Goal: Information Seeking & Learning: Find specific page/section

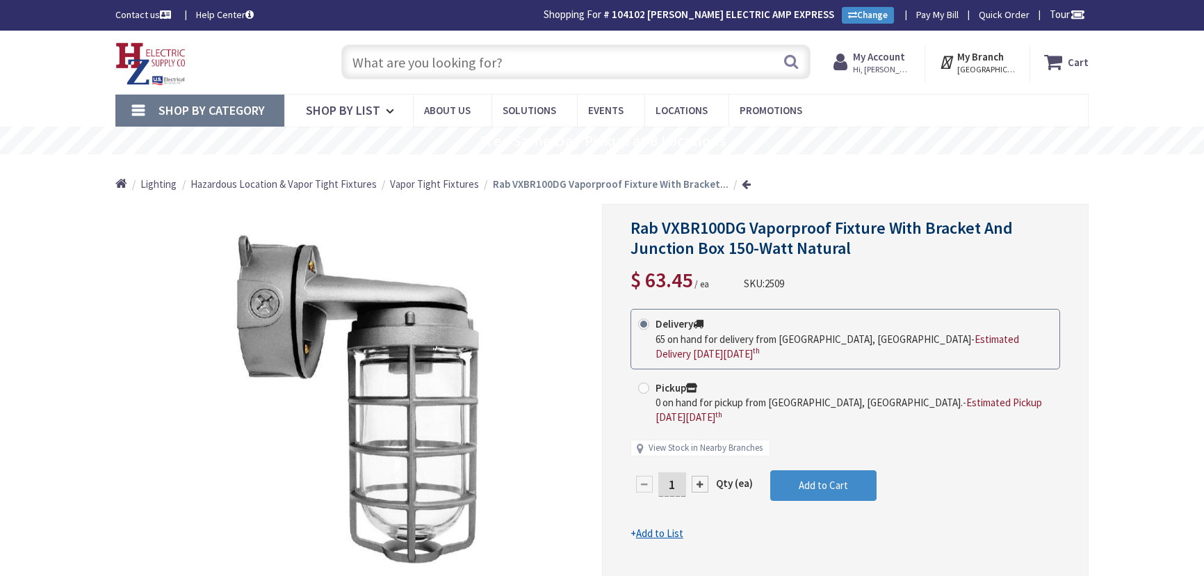
click at [450, 56] on input "text" at bounding box center [575, 61] width 469 height 35
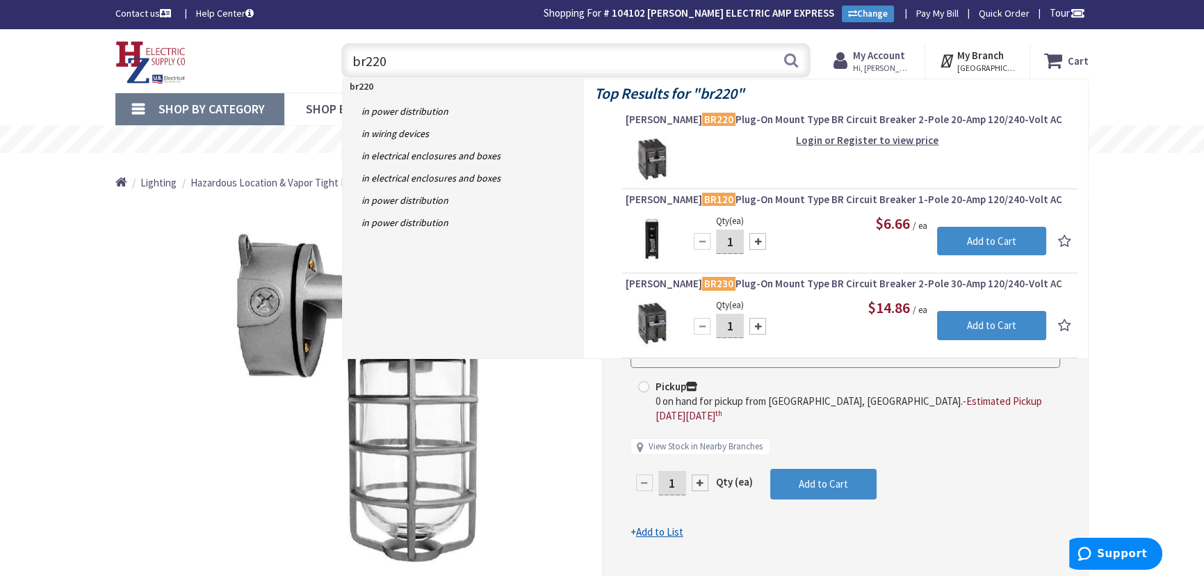
drag, startPoint x: 387, startPoint y: 56, endPoint x: 360, endPoint y: 56, distance: 27.1
click at [360, 56] on input "br220" at bounding box center [575, 60] width 469 height 35
type input "b"
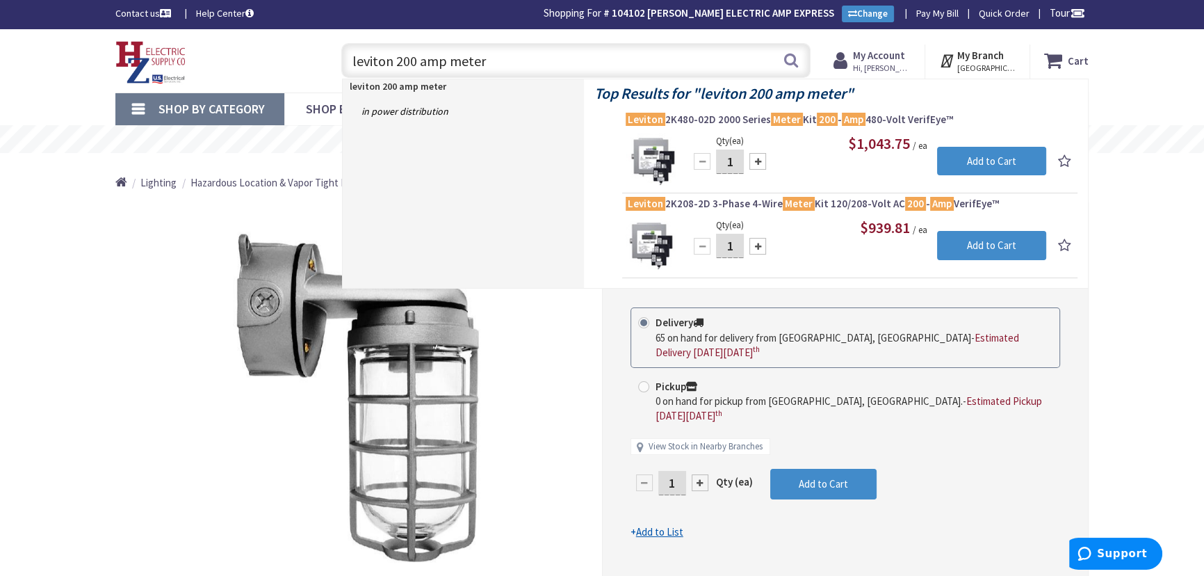
type input "Leviton 200 amp meter"
click at [494, 58] on input "Leviton 200 amp meter" at bounding box center [575, 60] width 469 height 35
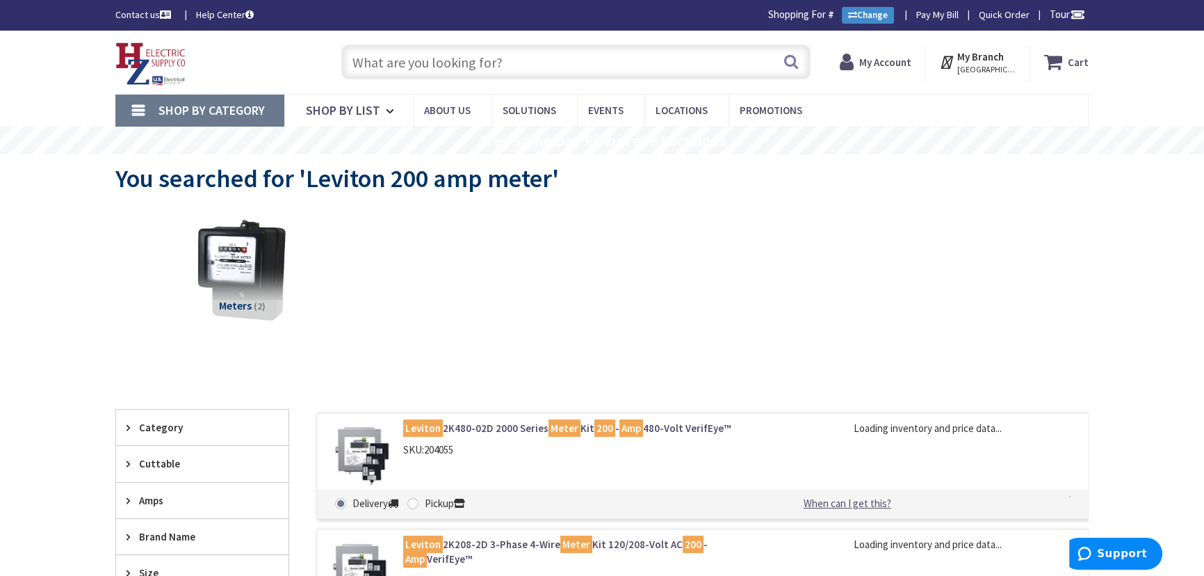
type input "Piper Farm, [STREET_ADDRESS]"
click at [456, 65] on input "text" at bounding box center [575, 61] width 469 height 35
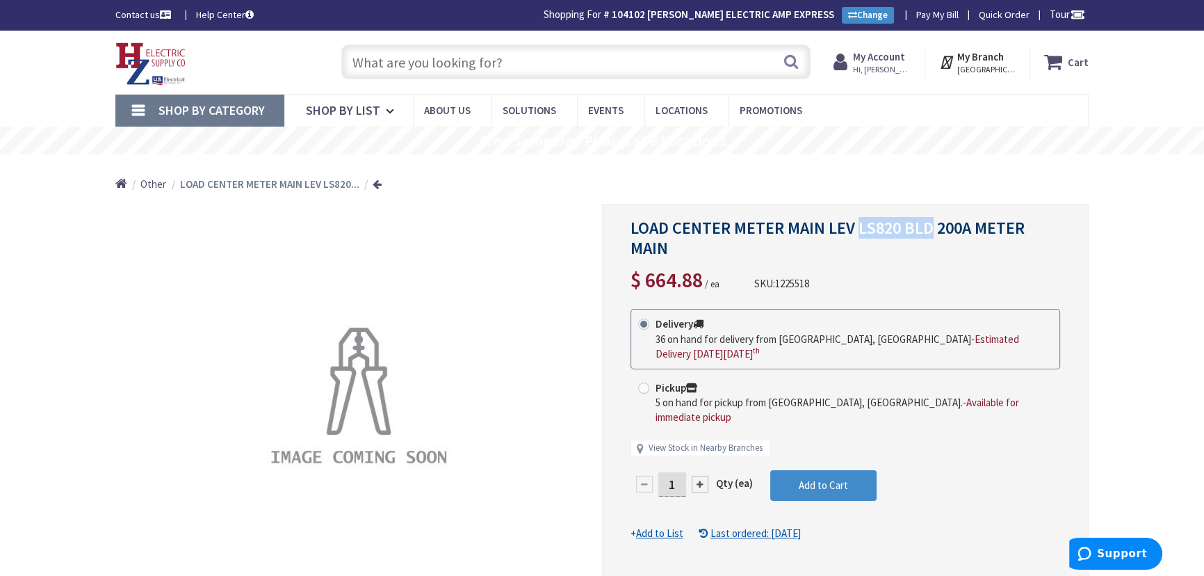
drag, startPoint x: 858, startPoint y: 225, endPoint x: 929, endPoint y: 226, distance: 70.9
click at [929, 226] on span "LOAD CENTER METER MAIN LEV LS820 BLD 200A METER MAIN" at bounding box center [828, 238] width 394 height 42
copy span "LS820 BLD"
click at [507, 56] on input "text" at bounding box center [575, 61] width 469 height 35
paste input "LS820 BLD"
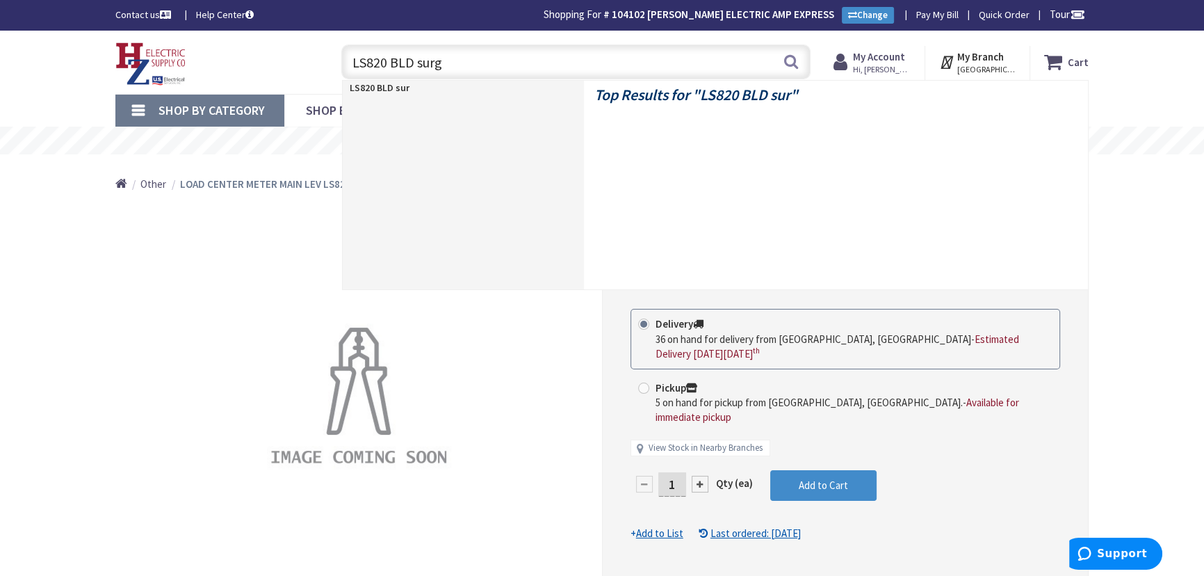
type input "LS820 BLD surge"
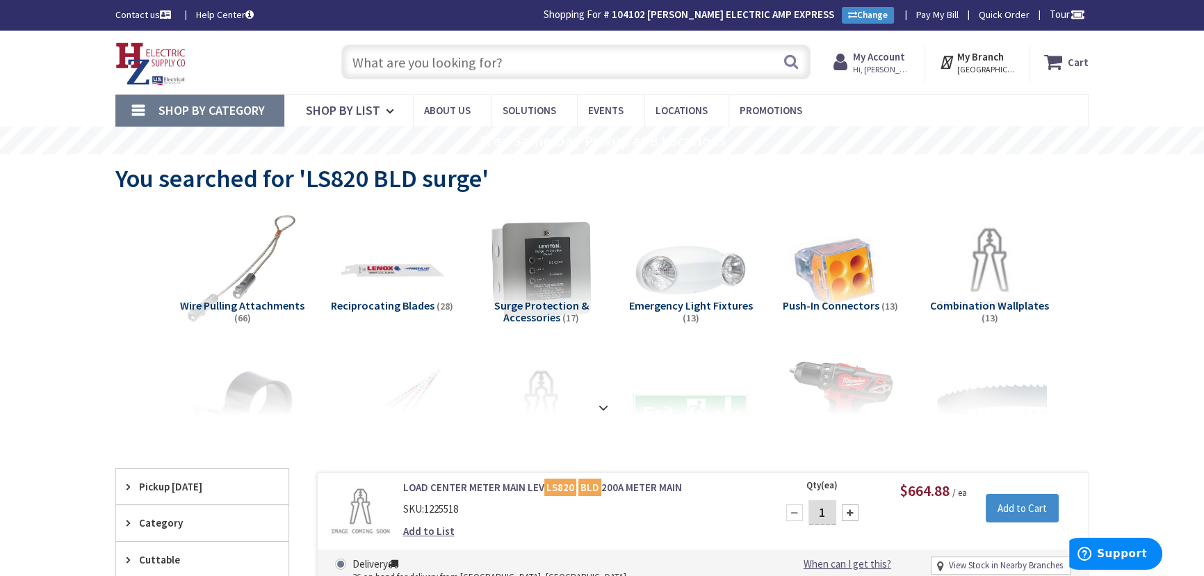
click at [457, 59] on input "text" at bounding box center [575, 61] width 469 height 35
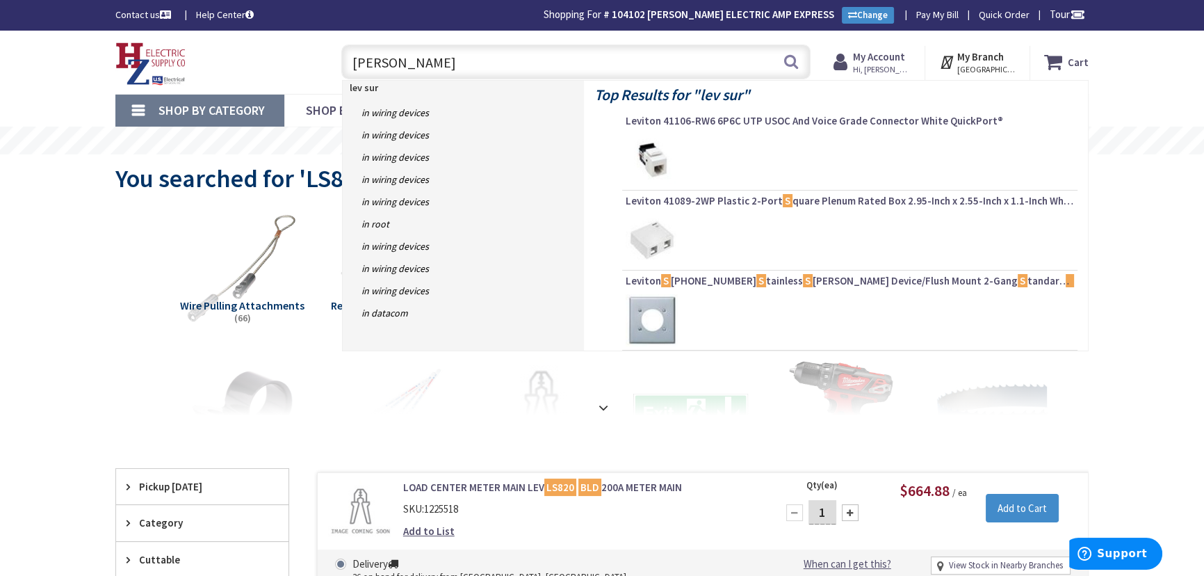
type input "lev surge"
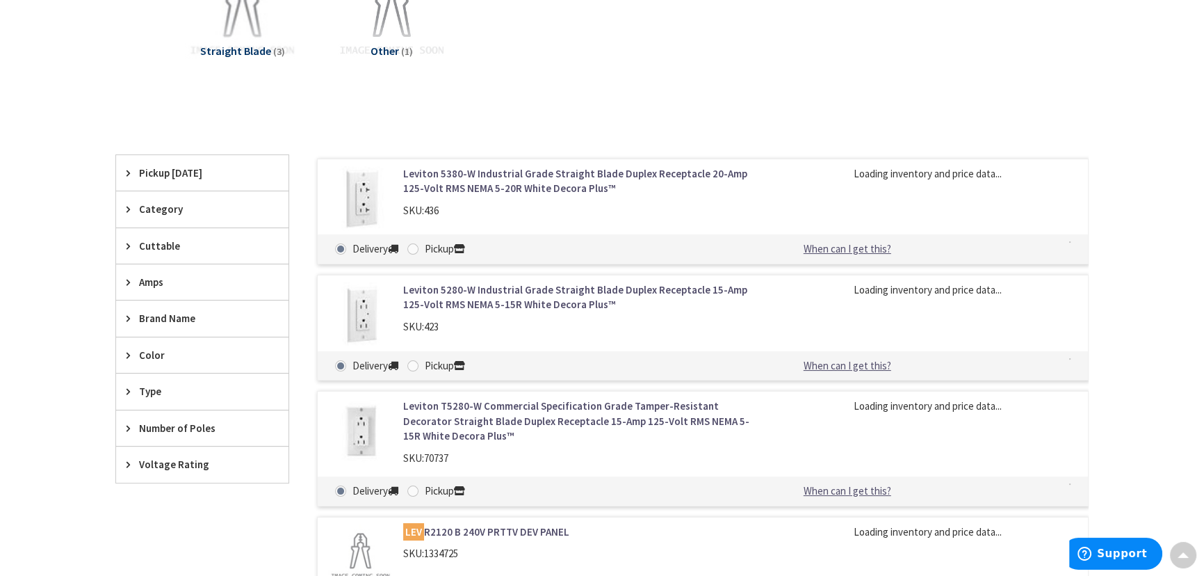
scroll to position [442, 0]
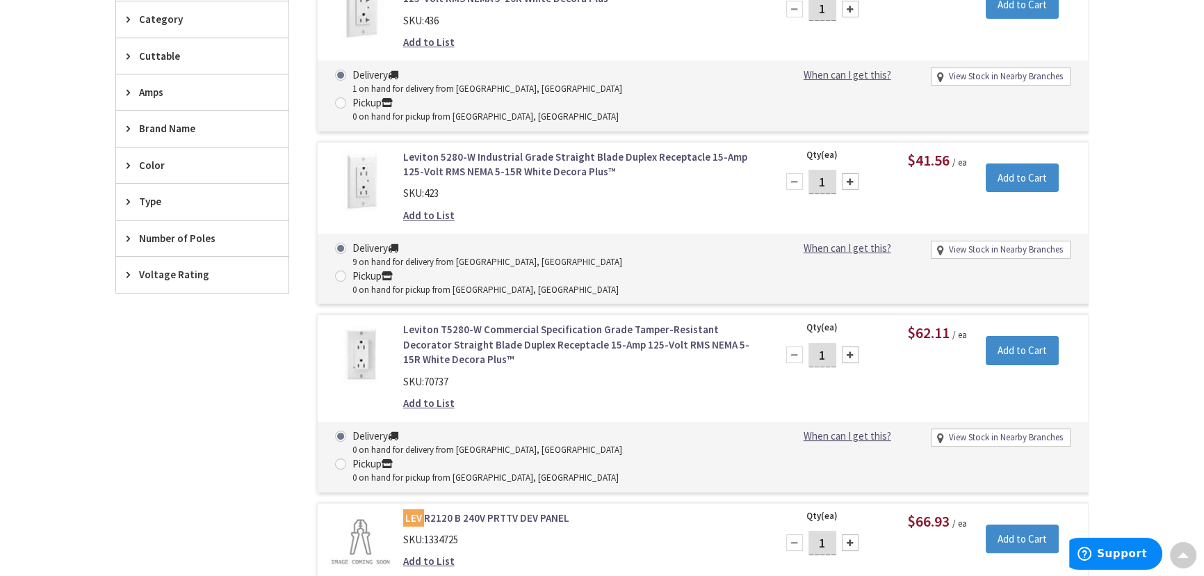
click at [466, 510] on link "LEV R2120 B 240V PRTTV DEV PANEL" at bounding box center [580, 517] width 354 height 15
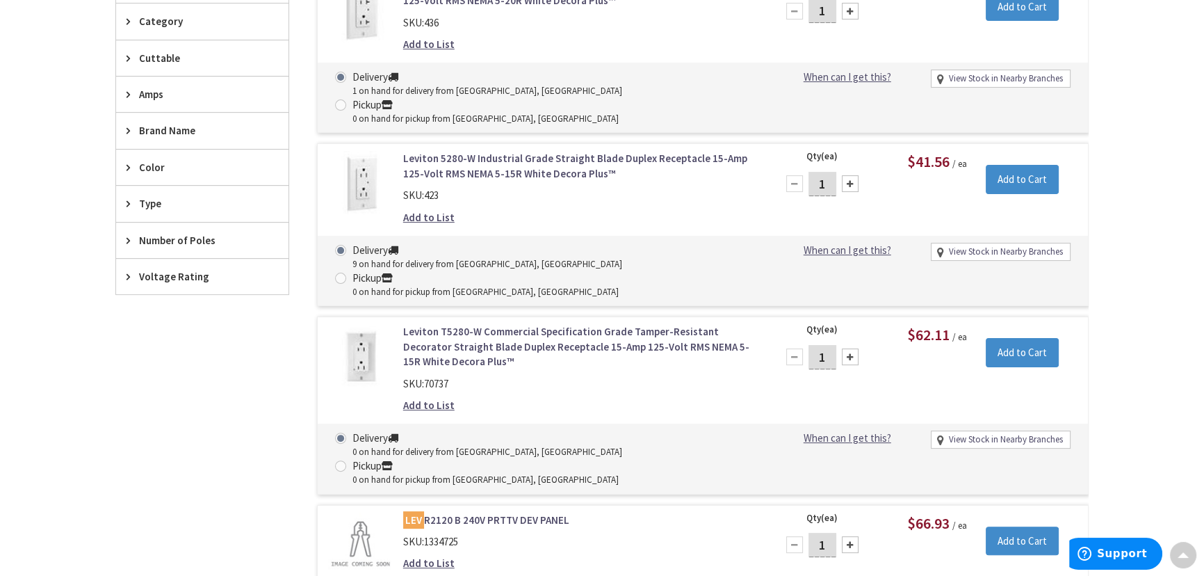
scroll to position [444, 0]
